Goal: Information Seeking & Learning: Learn about a topic

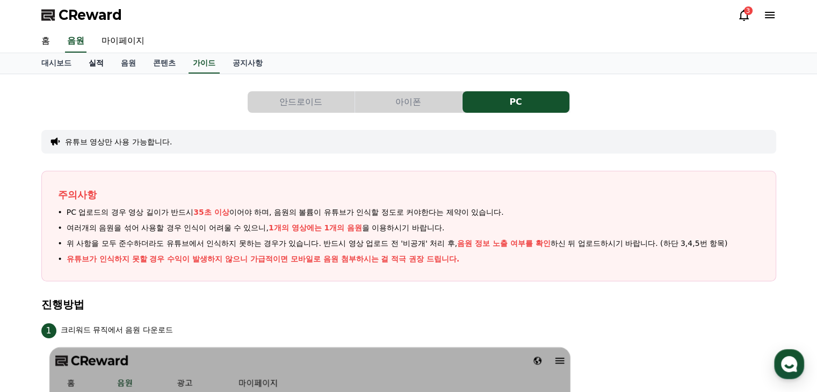
click at [96, 62] on link "실적" at bounding box center [96, 63] width 32 height 20
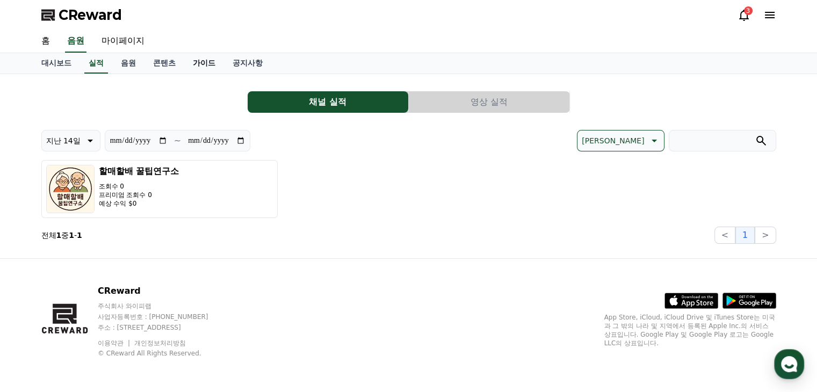
click at [199, 60] on link "가이드" at bounding box center [204, 63] width 40 height 20
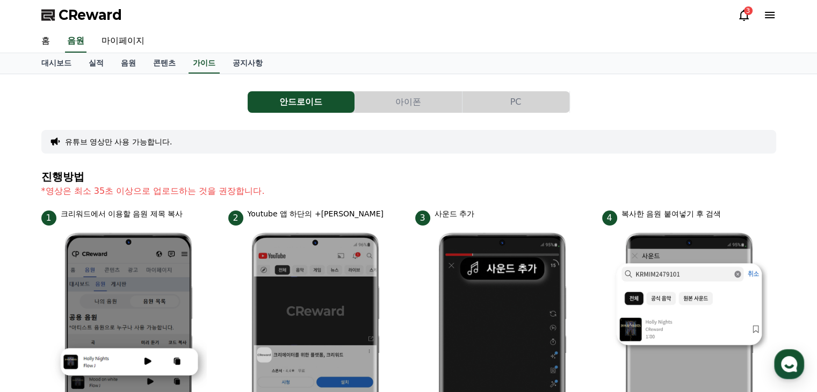
click at [504, 100] on button "PC" at bounding box center [515, 101] width 107 height 21
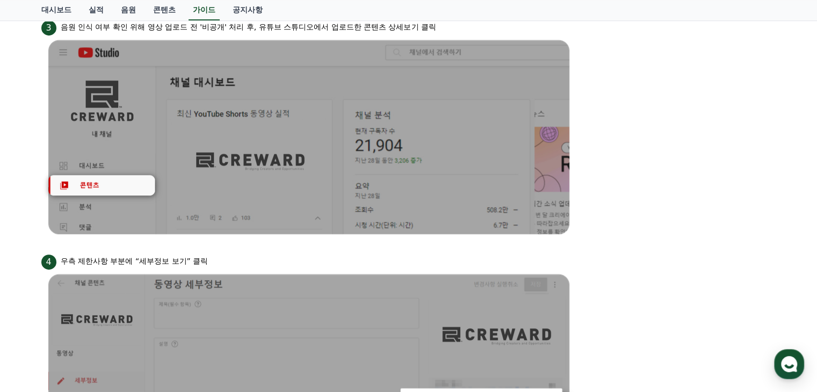
scroll to position [537, 0]
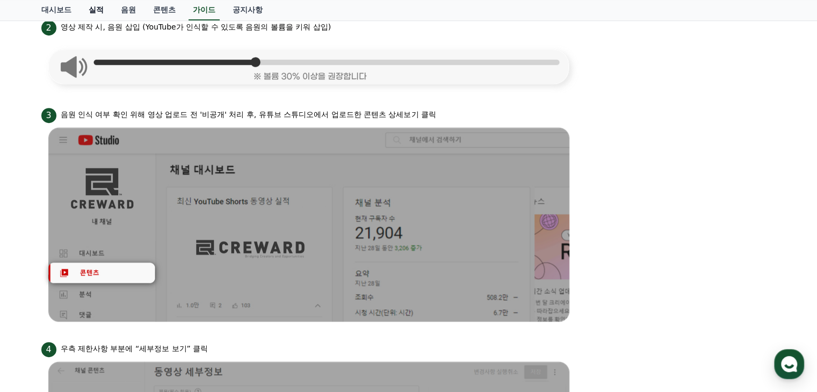
click at [102, 9] on link "실적" at bounding box center [96, 10] width 32 height 20
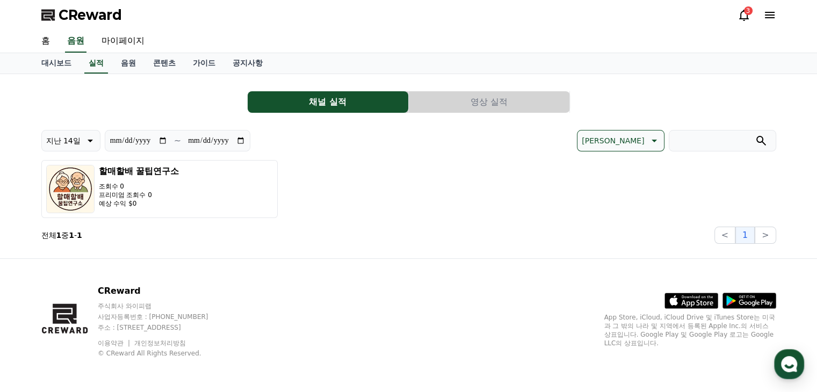
click at [165, 142] on input "**********" at bounding box center [139, 141] width 58 height 12
click at [245, 136] on input "**********" at bounding box center [216, 141] width 58 height 12
type input "**********"
drag, startPoint x: 215, startPoint y: 53, endPoint x: 206, endPoint y: 63, distance: 12.9
click at [214, 54] on div "대시보드 실적 음원 콘텐츠 가이드 공지사항" at bounding box center [409, 63] width 752 height 20
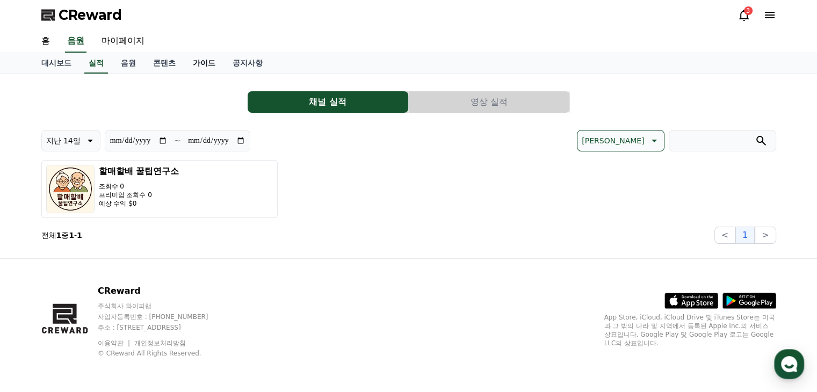
click at [206, 63] on link "가이드" at bounding box center [204, 63] width 40 height 20
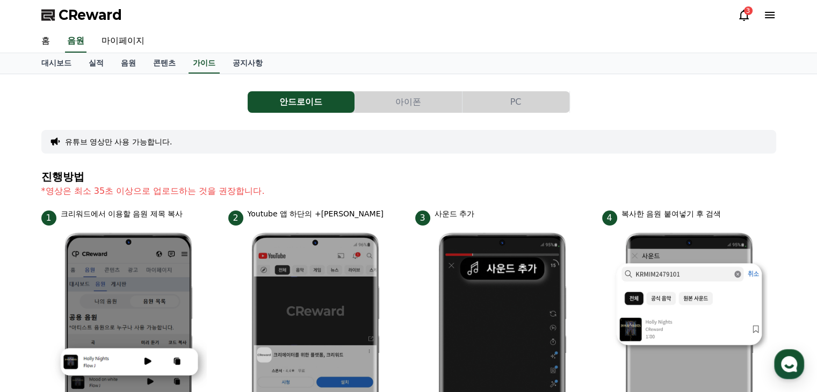
click at [525, 103] on button "PC" at bounding box center [515, 101] width 107 height 21
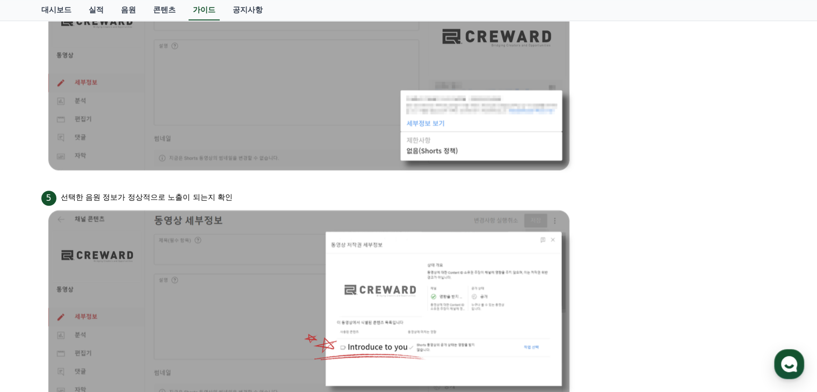
scroll to position [806, 0]
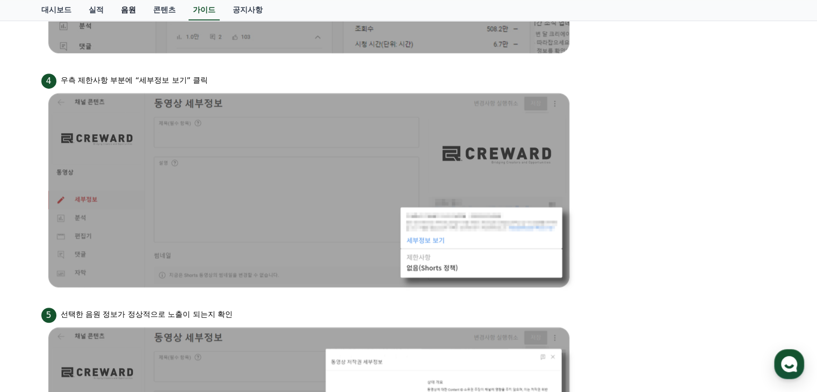
click at [114, 10] on link "음원" at bounding box center [128, 10] width 32 height 20
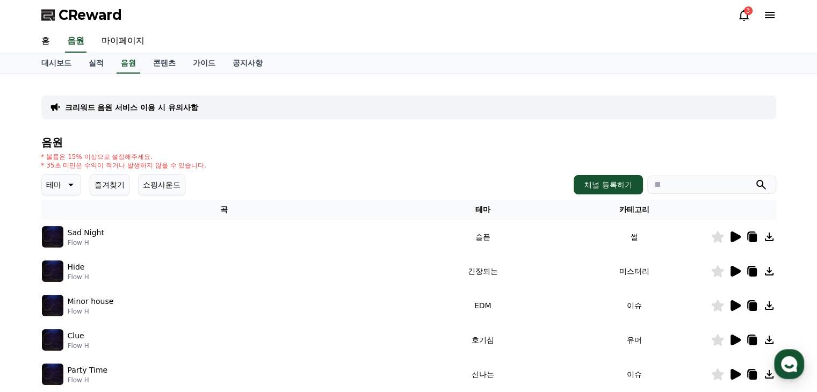
click at [65, 190] on icon at bounding box center [69, 184] width 13 height 13
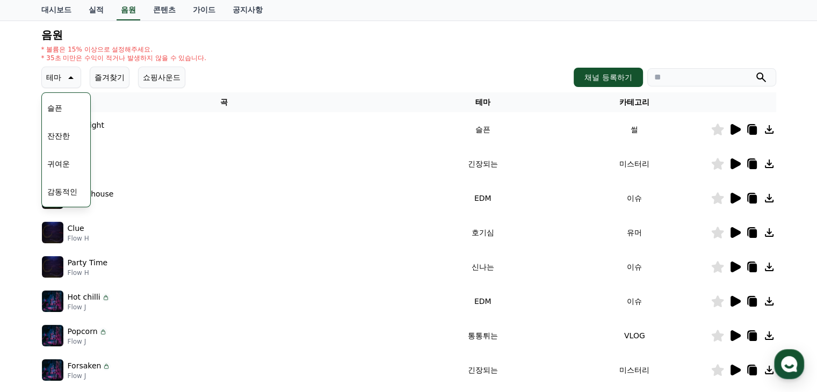
scroll to position [335, 0]
click at [60, 191] on button "잔잔한" at bounding box center [58, 190] width 31 height 24
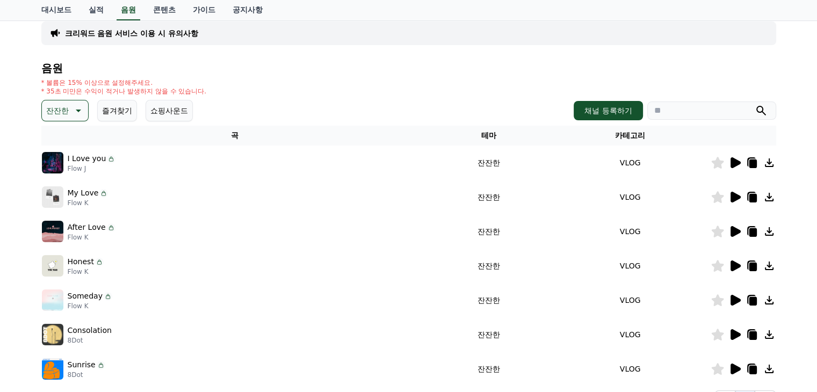
scroll to position [107, 0]
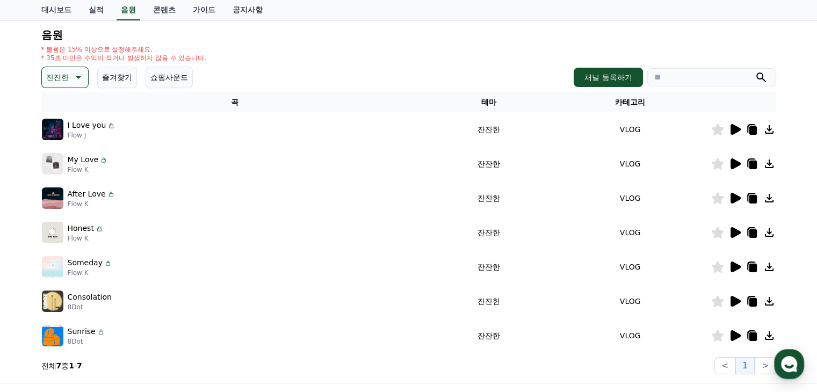
click at [735, 166] on icon at bounding box center [735, 163] width 10 height 11
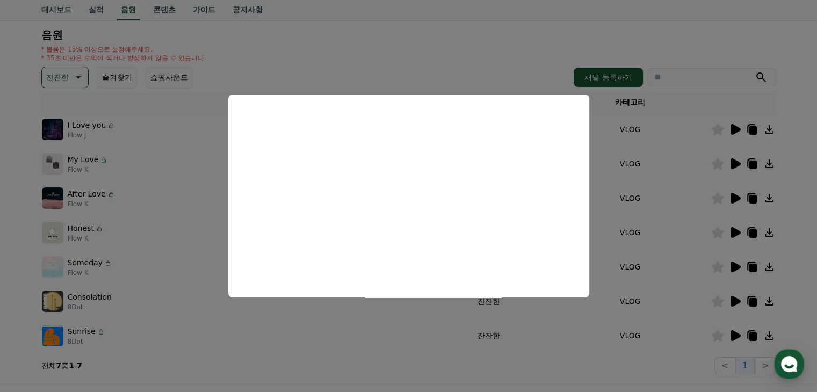
click at [440, 54] on button "close modal" at bounding box center [408, 196] width 817 height 392
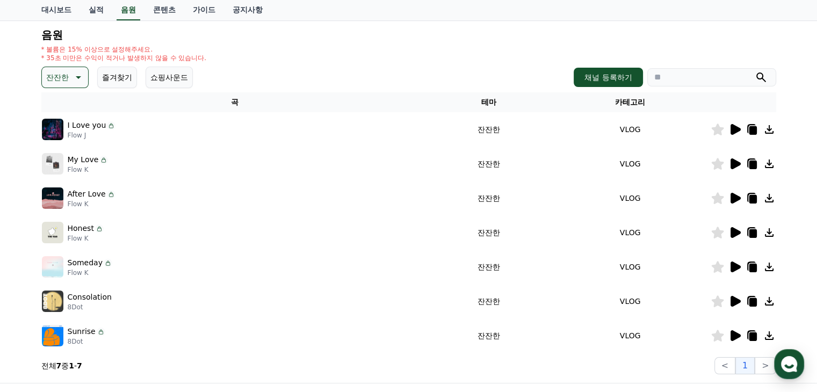
click at [752, 164] on icon at bounding box center [753, 165] width 8 height 9
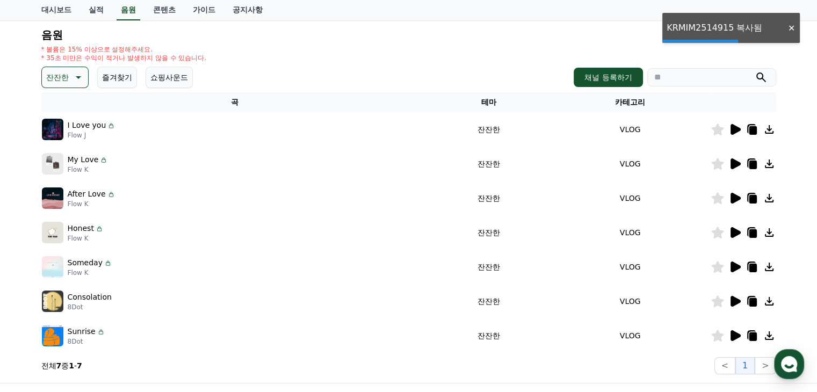
click at [771, 163] on icon at bounding box center [769, 163] width 13 height 13
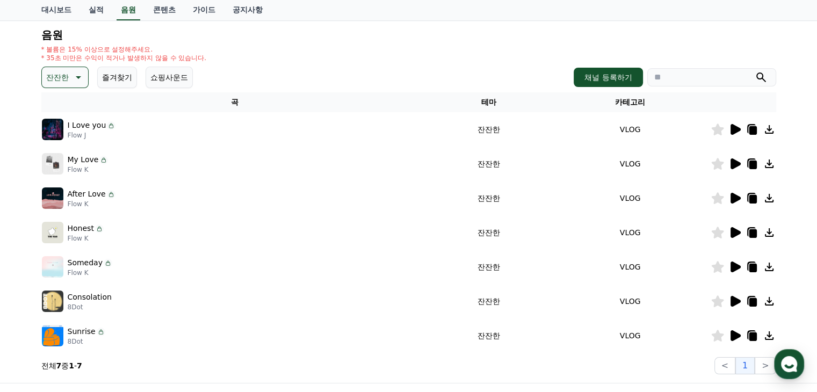
click at [767, 165] on icon at bounding box center [769, 163] width 13 height 13
click at [752, 161] on icon at bounding box center [753, 165] width 8 height 9
click at [750, 164] on icon at bounding box center [753, 165] width 8 height 9
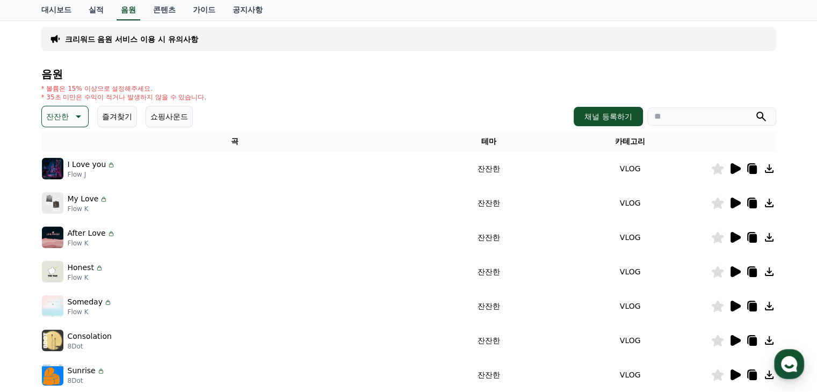
scroll to position [54, 0]
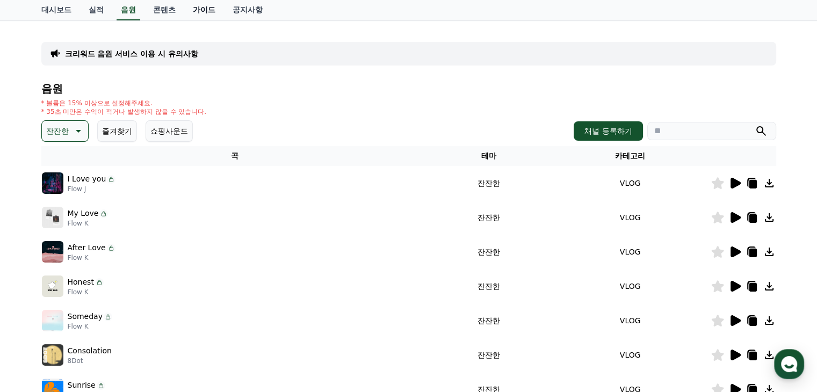
click at [187, 10] on link "가이드" at bounding box center [204, 10] width 40 height 20
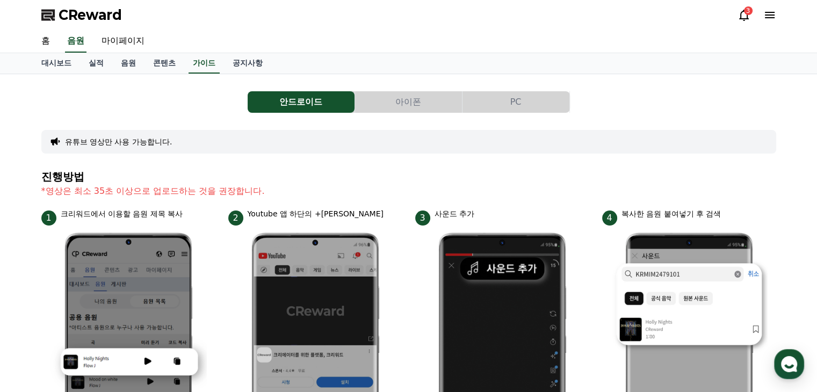
scroll to position [54, 0]
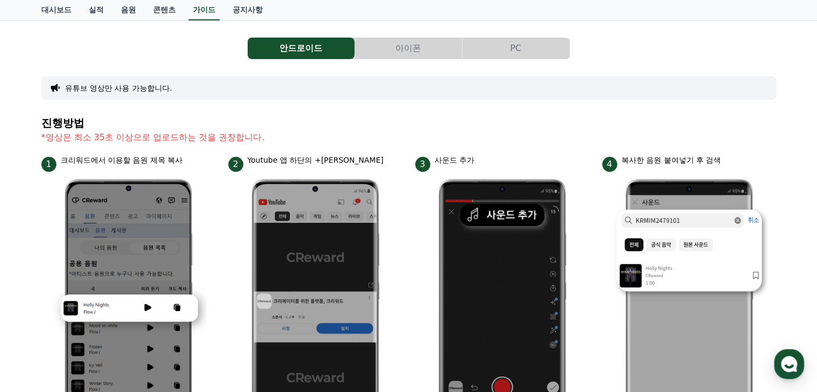
click at [518, 38] on button "PC" at bounding box center [515, 48] width 107 height 21
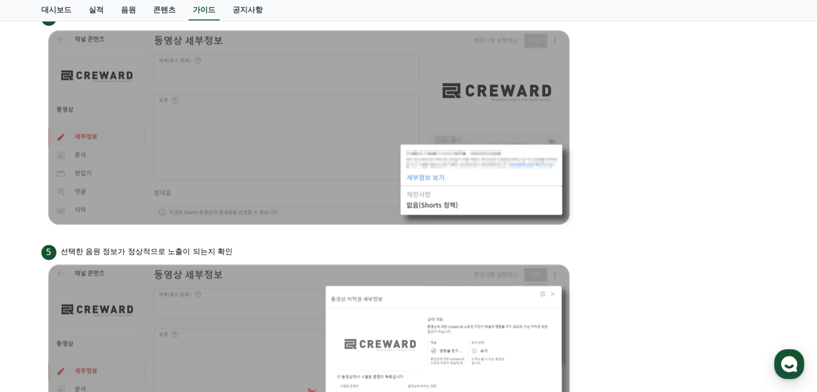
scroll to position [867, 0]
